Goal: Task Accomplishment & Management: Use online tool/utility

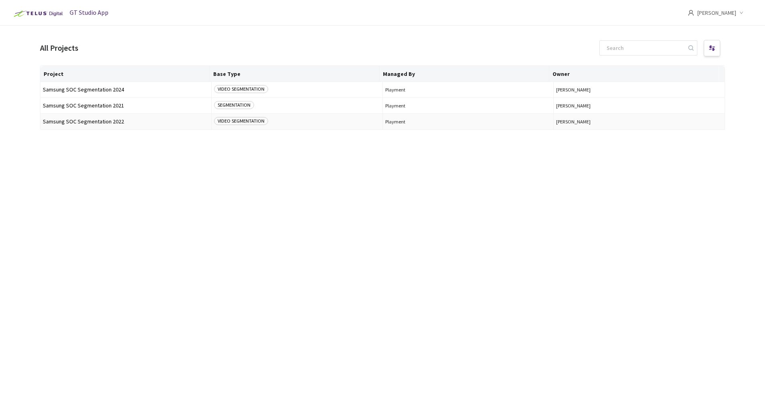
click at [114, 122] on span "Samsung SOC Segmentation 2022" at bounding box center [126, 122] width 166 height 6
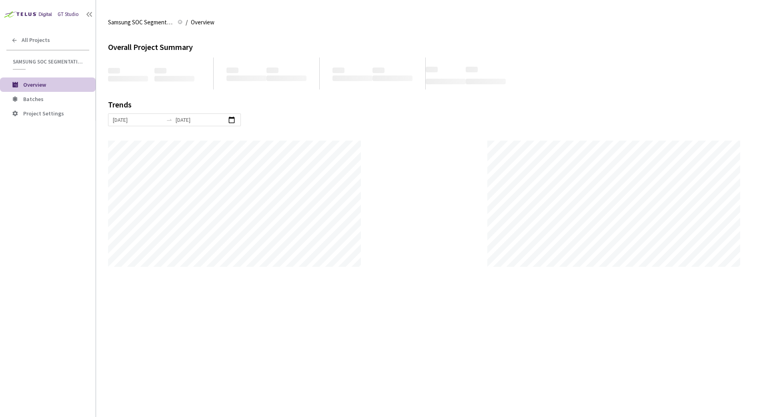
scroll to position [417, 765]
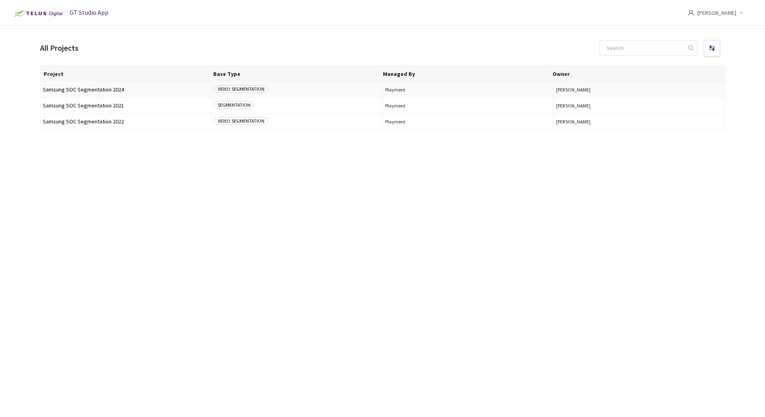
click at [101, 88] on span "Samsung SOC Segmentation 2024" at bounding box center [126, 90] width 166 height 6
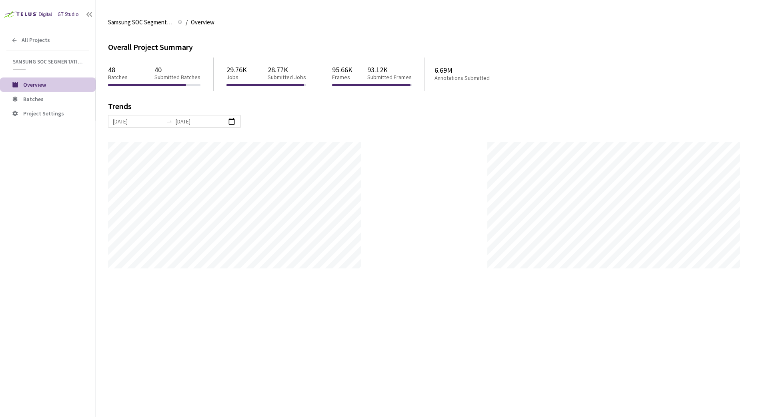
scroll to position [417, 765]
click at [31, 98] on span "Batches" at bounding box center [33, 99] width 20 height 7
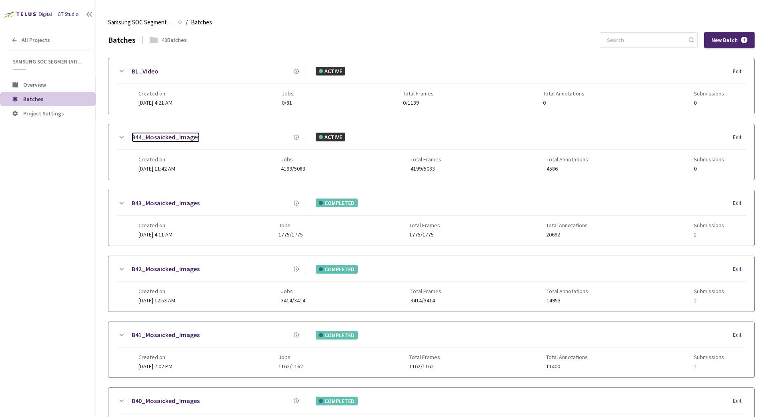
click at [160, 134] on link "B44_Mosaicked_Images" at bounding box center [166, 137] width 68 height 10
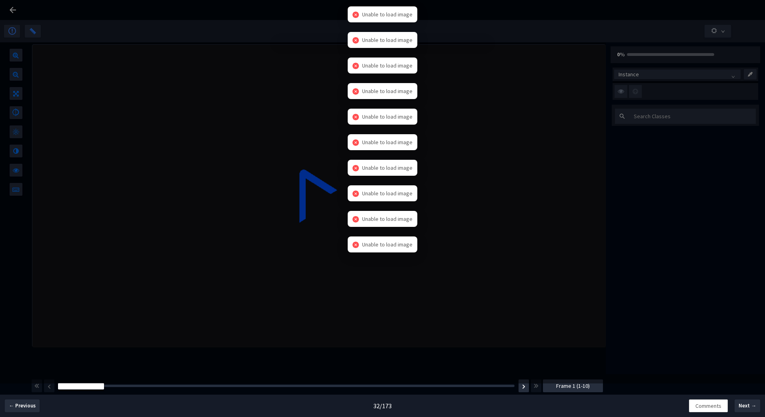
drag, startPoint x: 217, startPoint y: 44, endPoint x: 572, endPoint y: 278, distance: 424.8
click at [572, 278] on div "There seems to be an error . Please check the uploaded data . Go Back Next Job" at bounding box center [382, 208] width 765 height 417
